Goal: Book appointment/travel/reservation

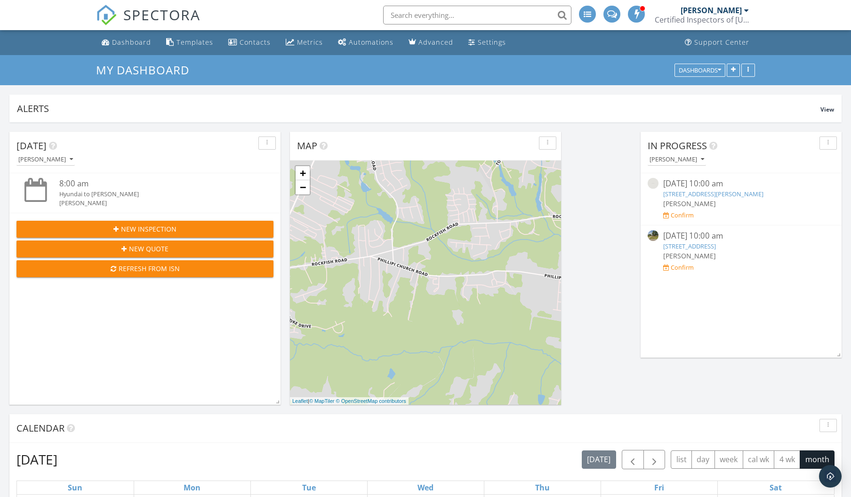
scroll to position [202, 271]
click at [731, 194] on link "4705 Walden Pond Dr 110-c, Raleigh, NC 27604" at bounding box center [713, 194] width 100 height 8
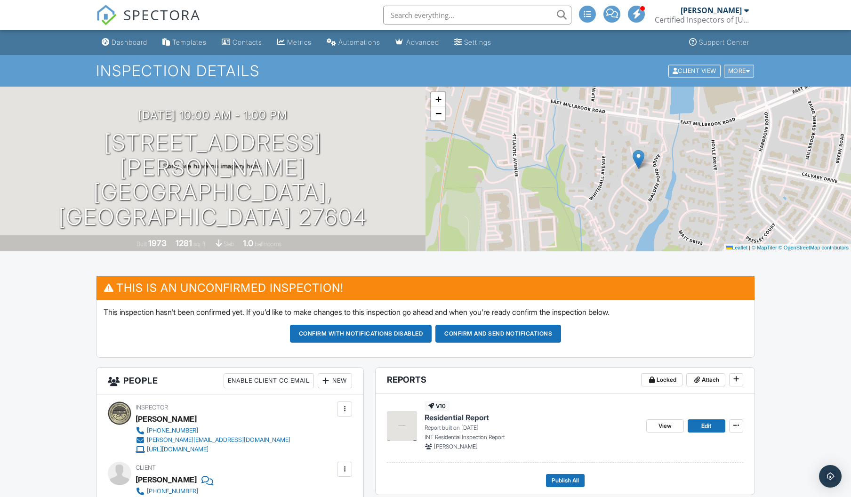
click at [743, 69] on div "More" at bounding box center [739, 70] width 31 height 13
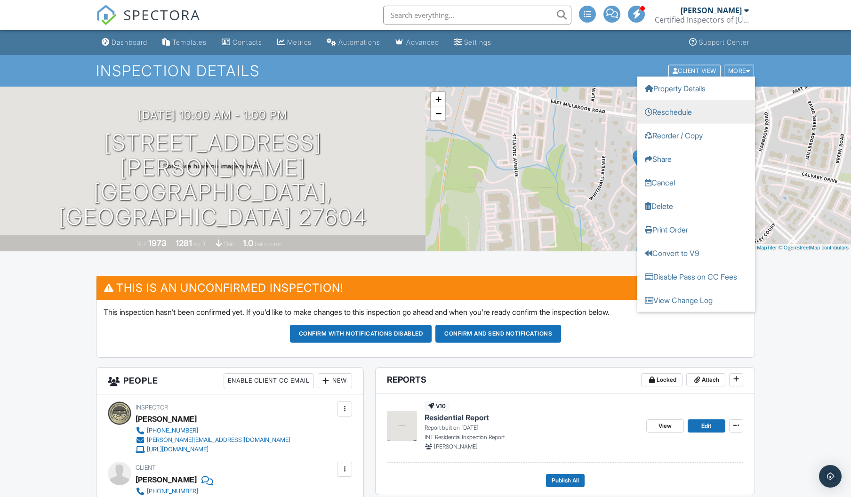
click at [676, 115] on link "Reschedule" at bounding box center [696, 112] width 118 height 24
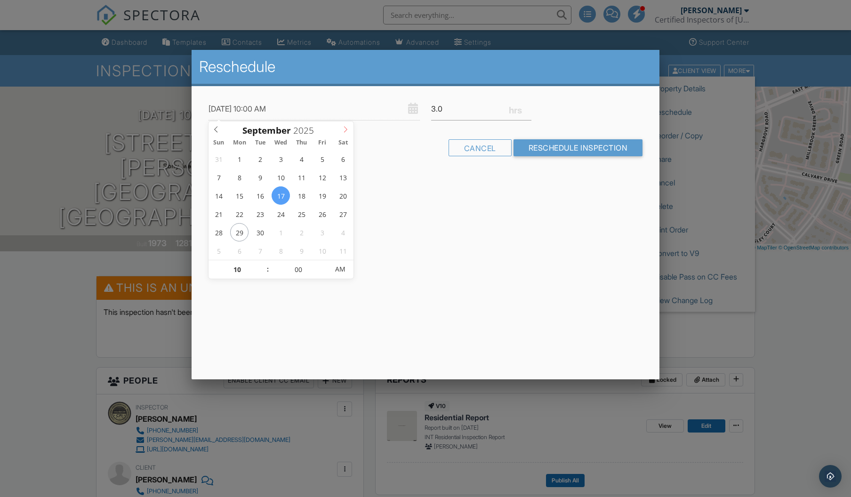
click at [348, 130] on icon at bounding box center [345, 129] width 7 height 7
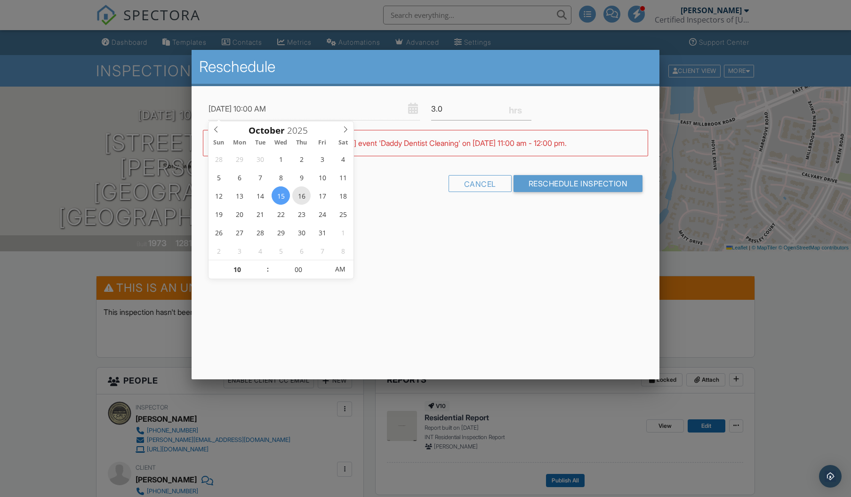
type input "10/16/2025 10:00 AM"
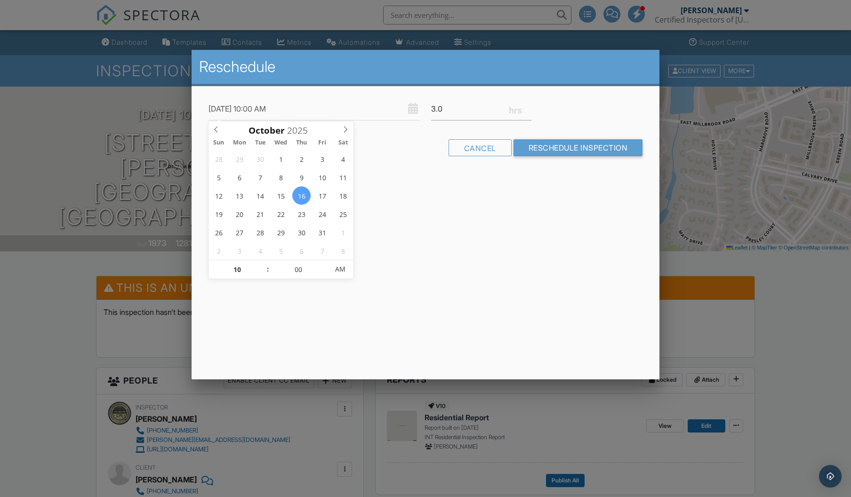
click at [564, 146] on input "Reschedule Inspection" at bounding box center [577, 147] width 129 height 17
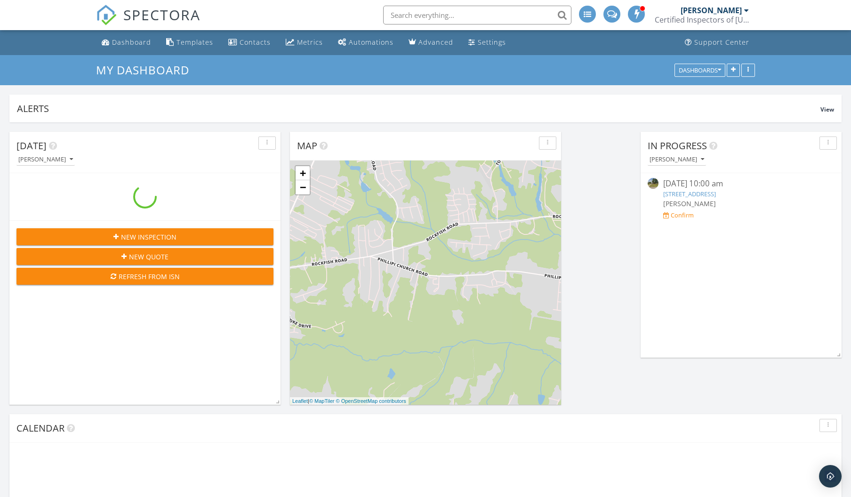
scroll to position [202, 271]
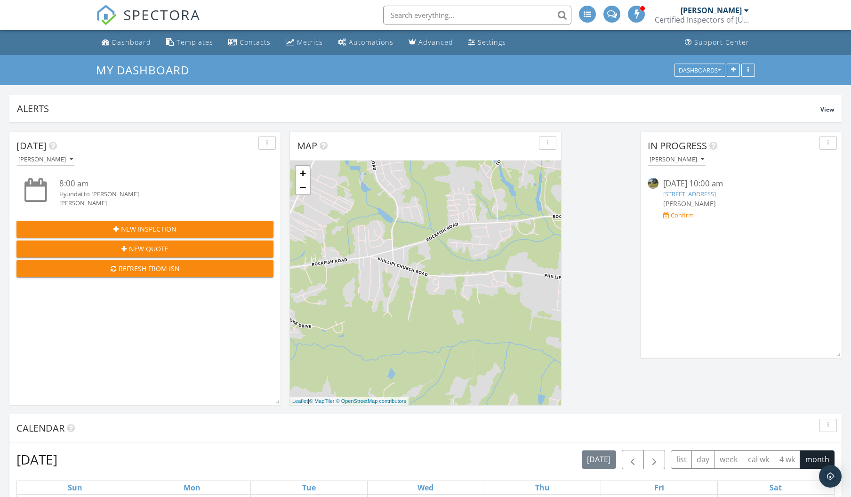
click at [708, 194] on link "[STREET_ADDRESS]" at bounding box center [689, 194] width 53 height 8
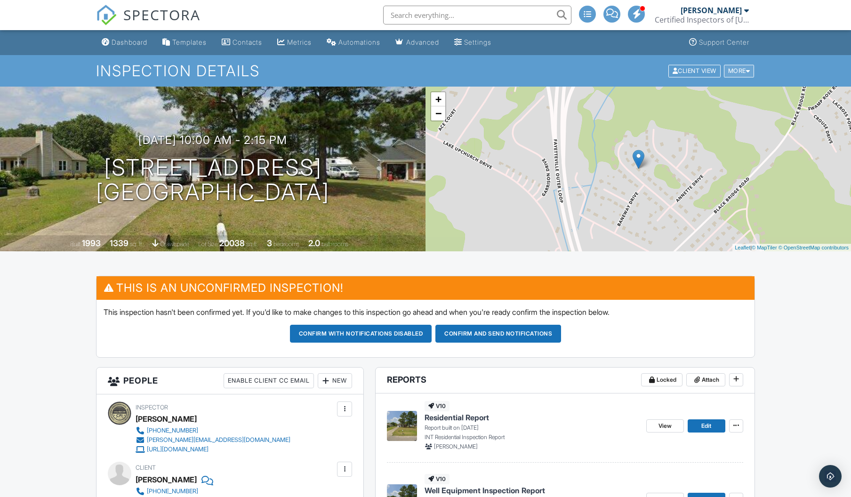
click at [741, 71] on div "More" at bounding box center [739, 70] width 31 height 13
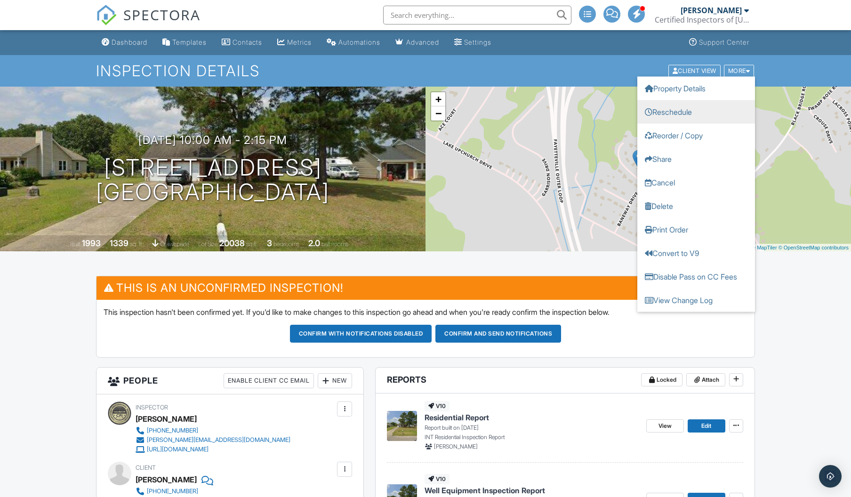
click at [680, 114] on link "Reschedule" at bounding box center [696, 112] width 118 height 24
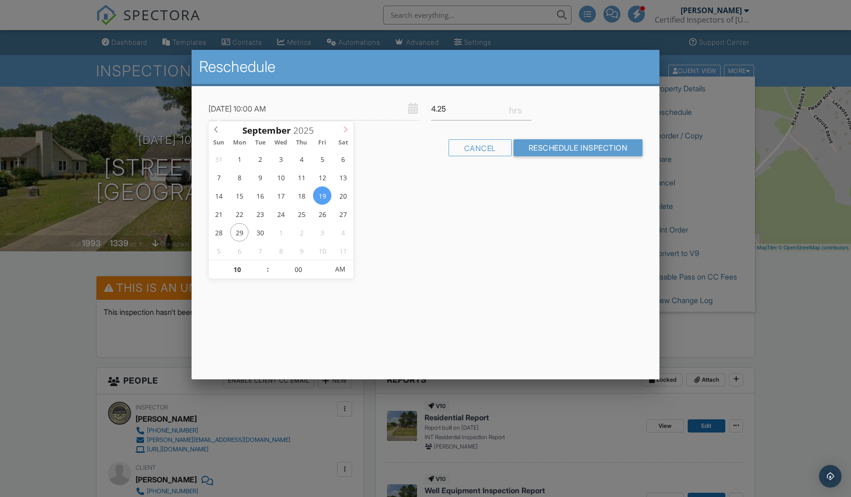
click at [344, 128] on icon at bounding box center [345, 129] width 7 height 7
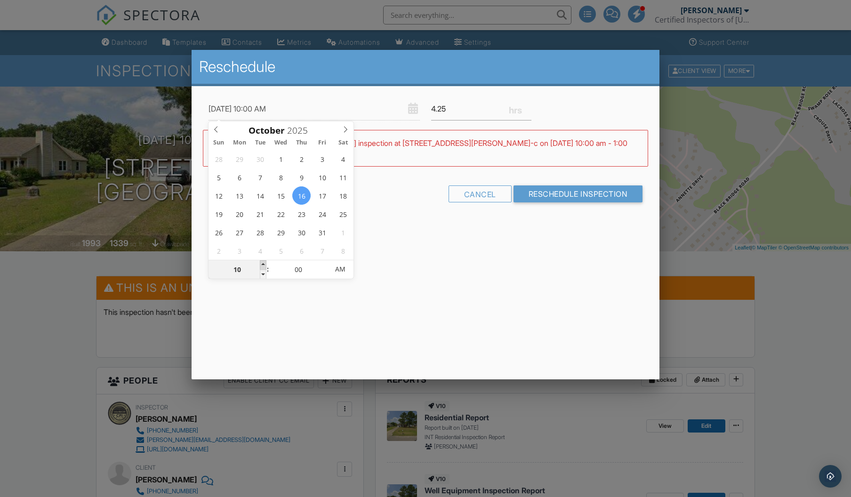
type input "10/16/2025 11:00 AM"
type input "11"
click at [264, 263] on span at bounding box center [263, 264] width 7 height 9
type input "10/16/2025 12:00 PM"
type input "12"
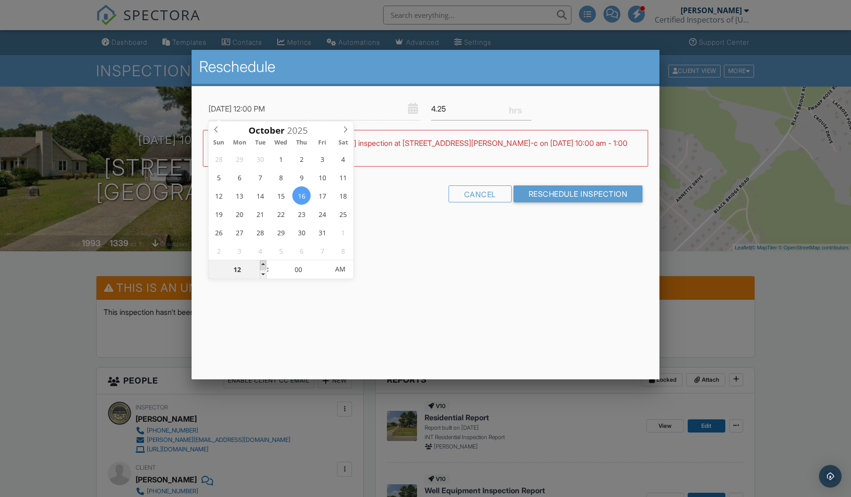
click at [263, 263] on span at bounding box center [263, 264] width 7 height 9
type input "10/16/2025 1:00 PM"
type input "01"
click at [263, 263] on span at bounding box center [263, 264] width 7 height 9
type input "10/16/2025 2:00 PM"
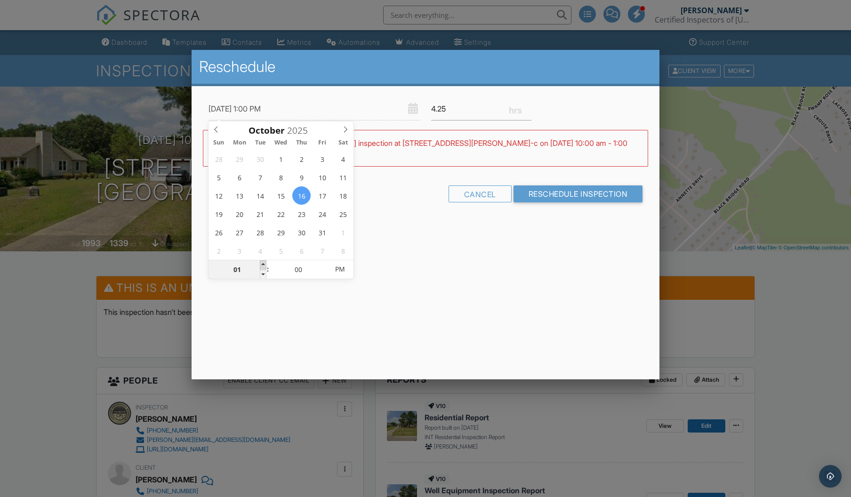
type input "02"
click at [263, 263] on span at bounding box center [263, 264] width 7 height 9
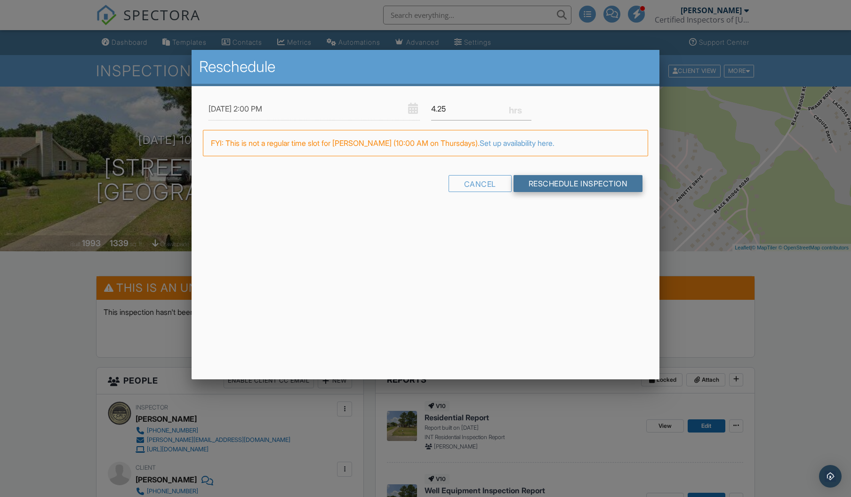
click at [561, 183] on input "Reschedule Inspection" at bounding box center [577, 183] width 129 height 17
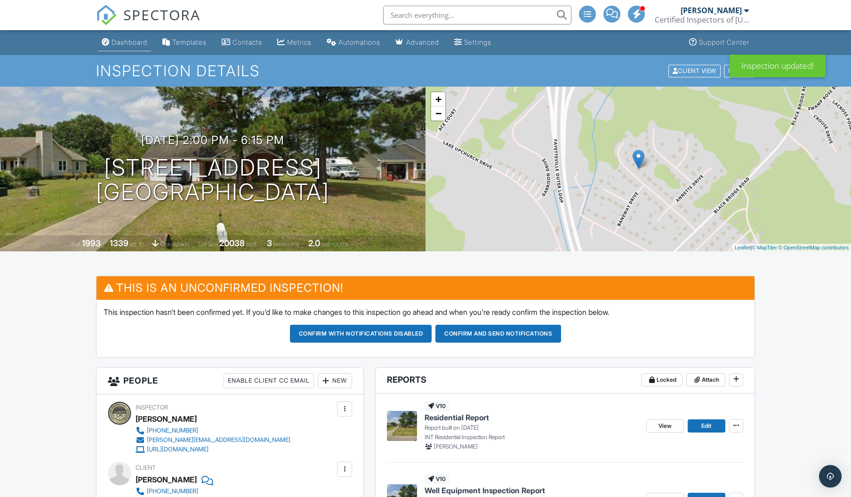
click at [125, 42] on div "Dashboard" at bounding box center [129, 42] width 36 height 8
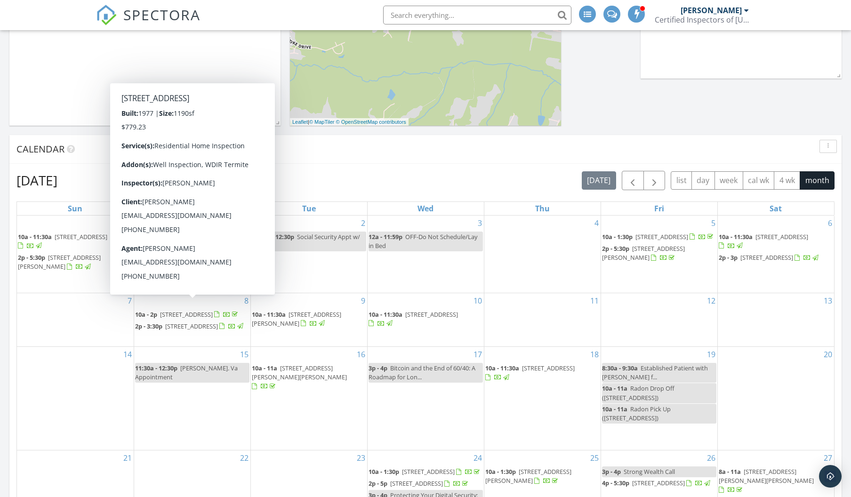
scroll to position [278, 0]
click at [653, 182] on span "button" at bounding box center [653, 181] width 11 height 11
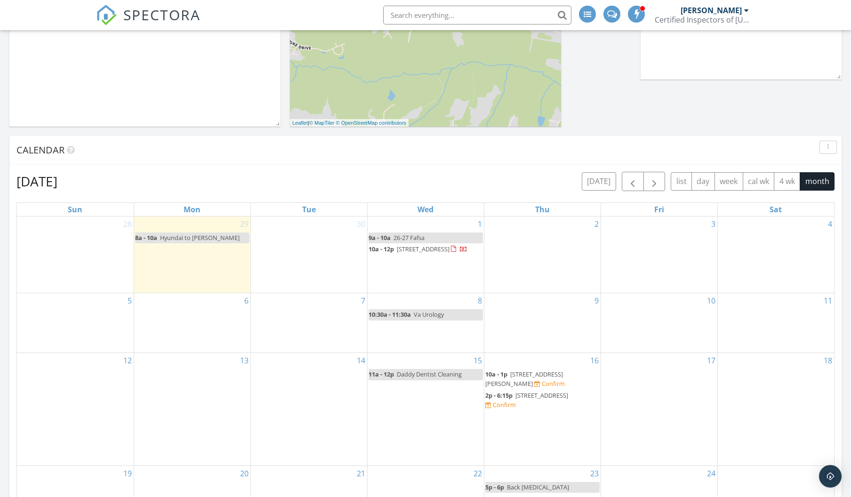
click at [533, 399] on span "6538 Anniston St, Parkton 28371" at bounding box center [541, 395] width 53 height 8
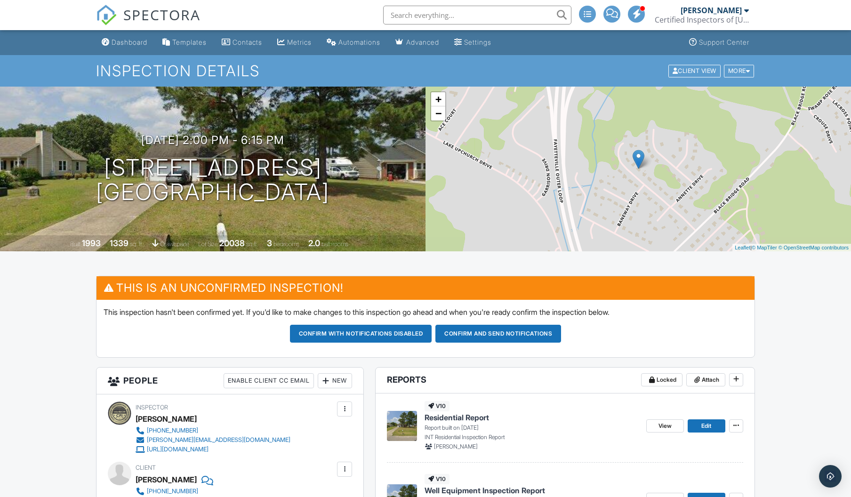
click at [797, 14] on nav "SPECTORA James Saunders Certified Inspectors of North Carolina LLC Role: Inspec…" at bounding box center [425, 15] width 851 height 30
click at [744, 73] on div "More" at bounding box center [739, 70] width 31 height 13
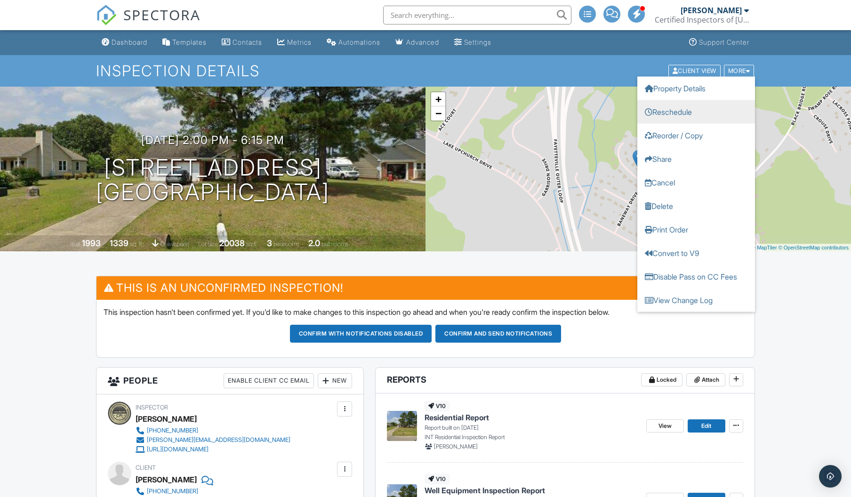
click at [660, 111] on link "Reschedule" at bounding box center [696, 112] width 118 height 24
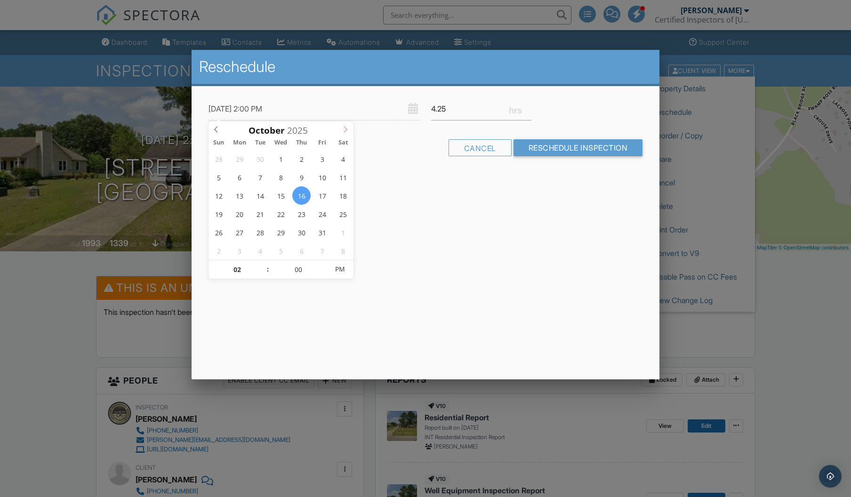
click at [346, 128] on icon at bounding box center [345, 129] width 3 height 6
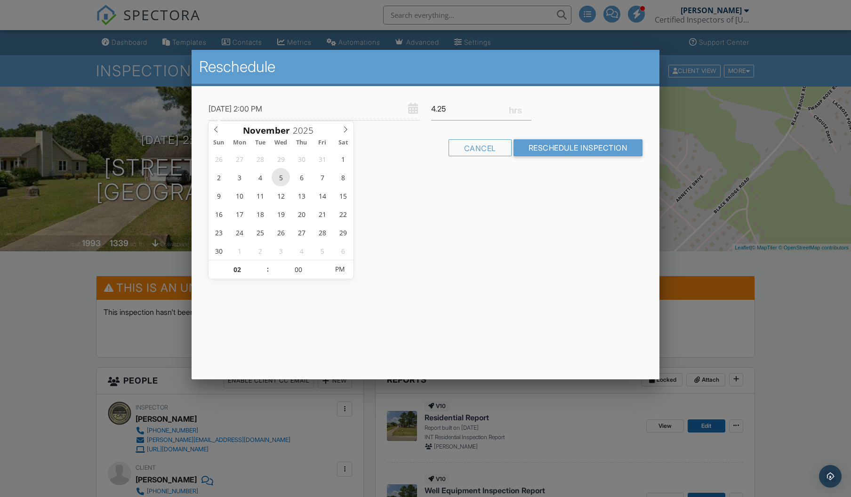
type input "11/05/2025 2:00 PM"
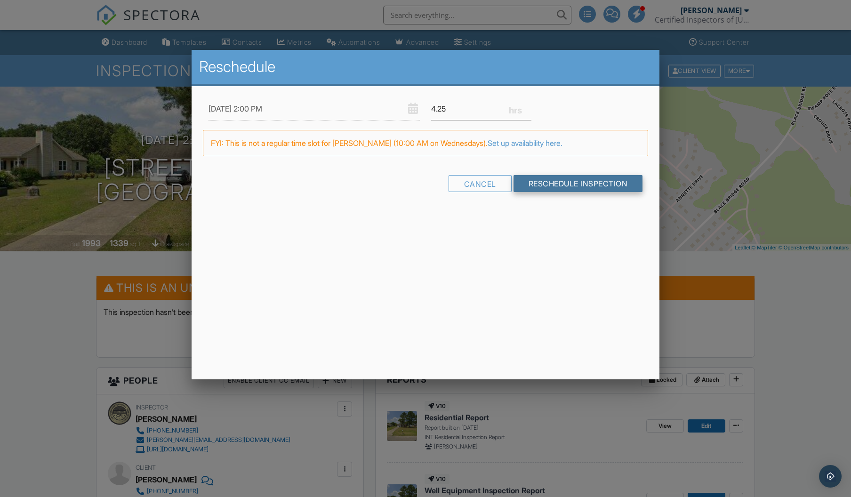
click at [565, 184] on input "Reschedule Inspection" at bounding box center [577, 183] width 129 height 17
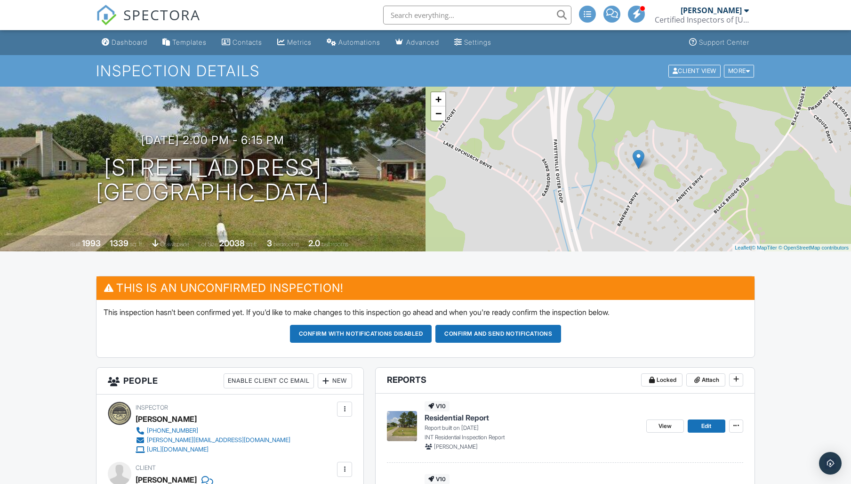
click at [129, 44] on div "Dashboard" at bounding box center [129, 42] width 36 height 8
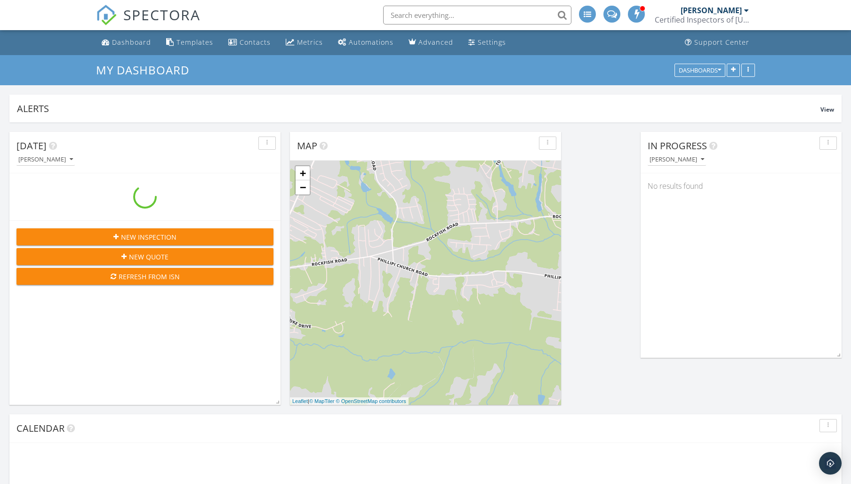
scroll to position [202, 271]
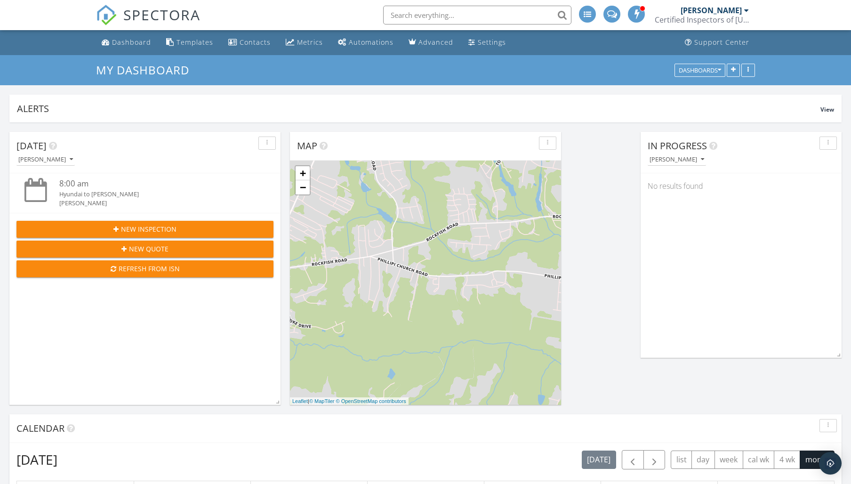
click at [623, 40] on div "Dashboard Templates Contacts Metrics Automations Advanced Settings Support Cent…" at bounding box center [425, 42] width 659 height 25
click at [615, 44] on div "Dashboard Templates Contacts Metrics Automations Advanced Settings Support Cent…" at bounding box center [425, 42] width 659 height 25
drag, startPoint x: 615, startPoint y: 44, endPoint x: 611, endPoint y: 53, distance: 9.5
click at [611, 53] on div "Dashboard Templates Contacts Metrics Automations Advanced Settings Support Cent…" at bounding box center [425, 42] width 659 height 25
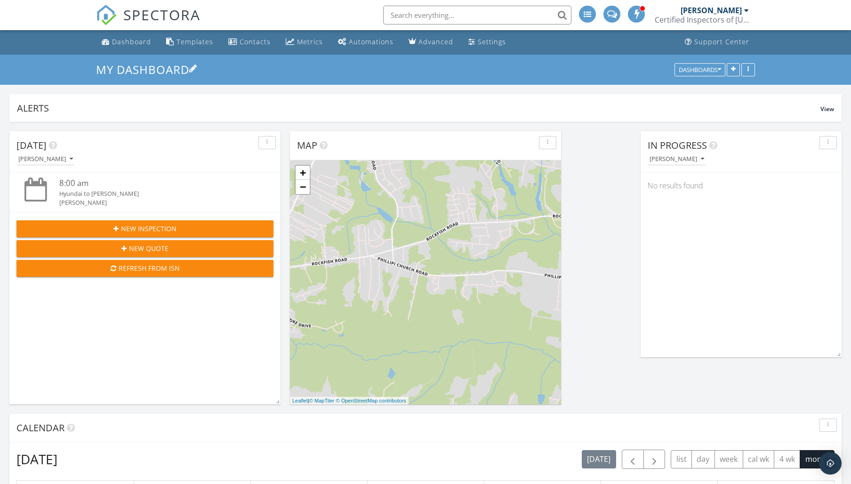
click at [559, 74] on h3 "My Dashboard" at bounding box center [425, 69] width 659 height 15
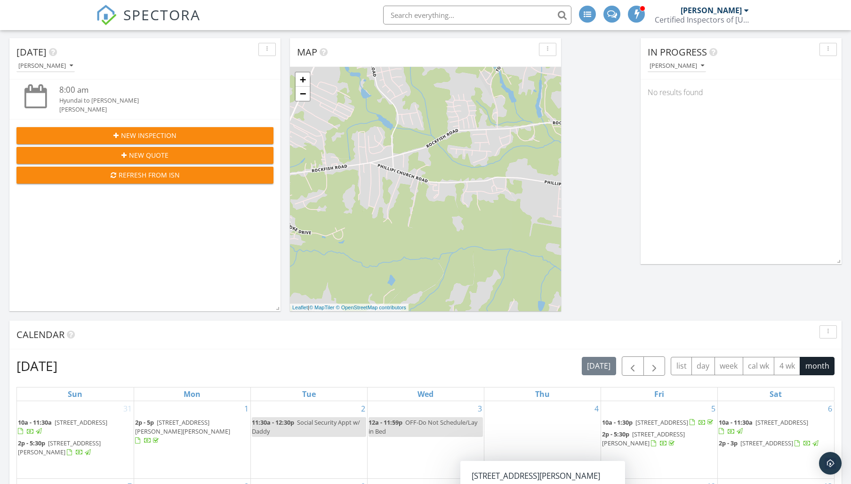
scroll to position [91, 0]
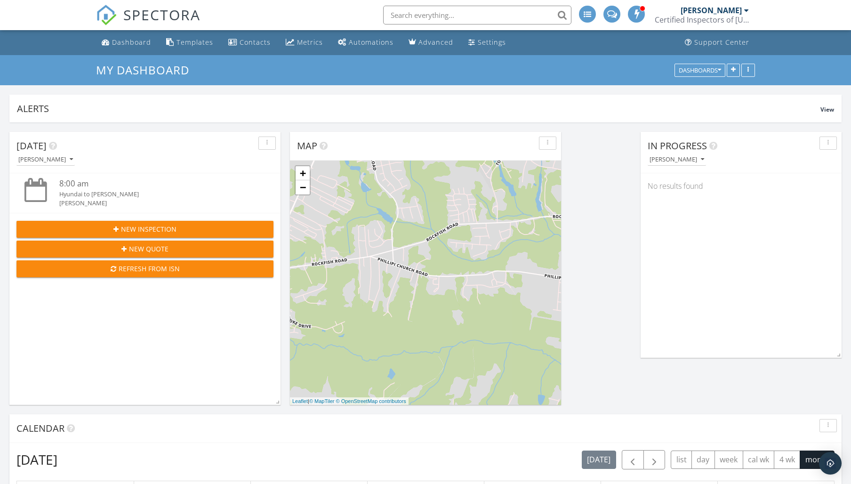
scroll to position [0, 0]
click at [654, 459] on span "button" at bounding box center [653, 459] width 11 height 11
click at [654, 461] on span "button" at bounding box center [653, 459] width 11 height 11
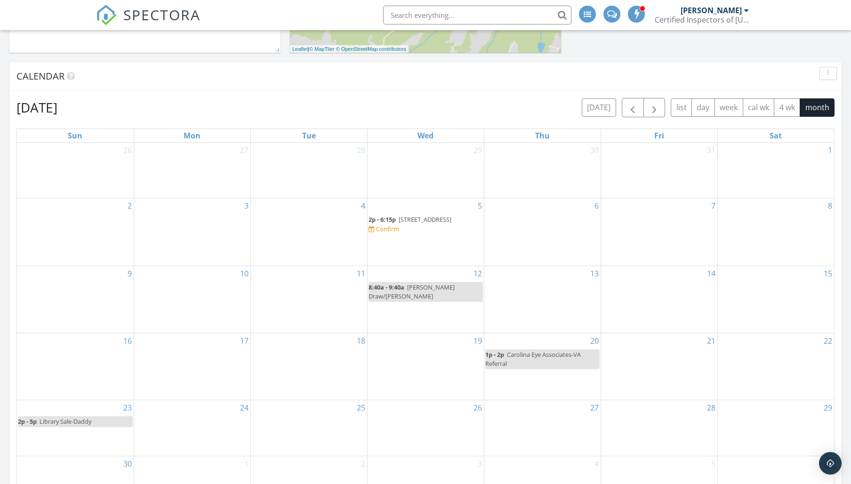
scroll to position [349, 0]
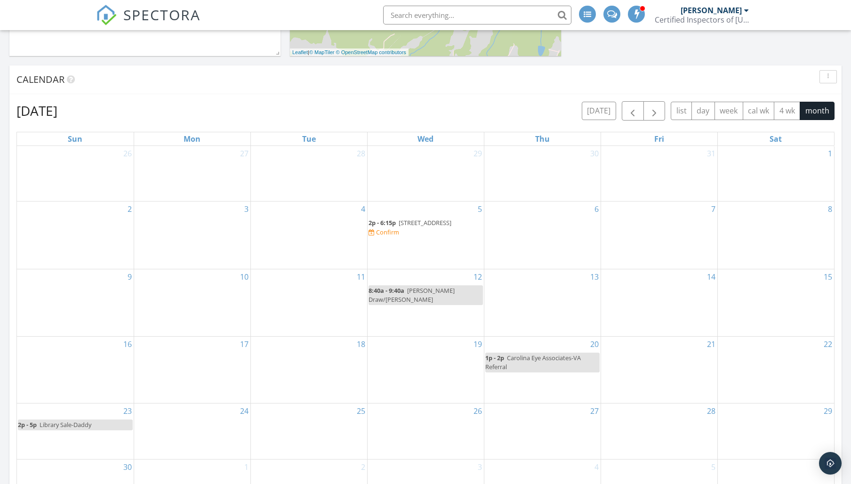
click at [424, 224] on span "[STREET_ADDRESS]" at bounding box center [424, 222] width 53 height 8
